Goal: Complete application form

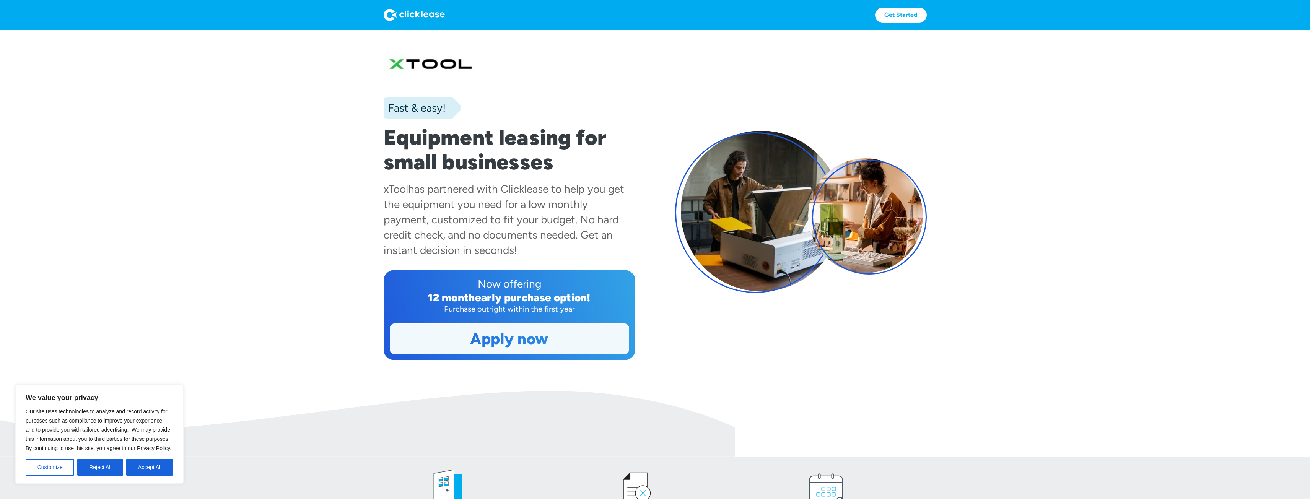
click at [522, 338] on link "Apply now" at bounding box center [509, 339] width 239 height 30
